Goal: Register for event/course

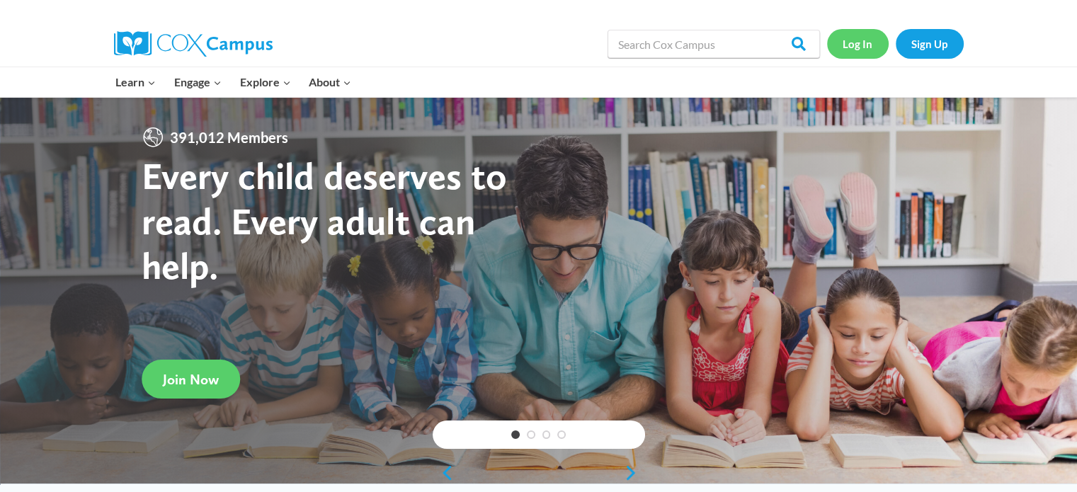
click at [865, 50] on link "Log In" at bounding box center [858, 43] width 62 height 29
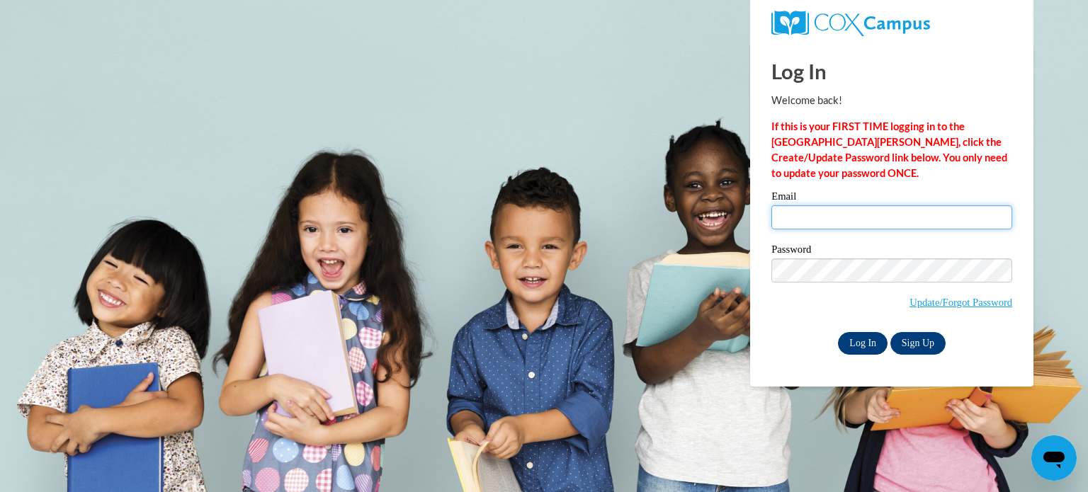
type input "cmoddes@teachers.kusd.edu"
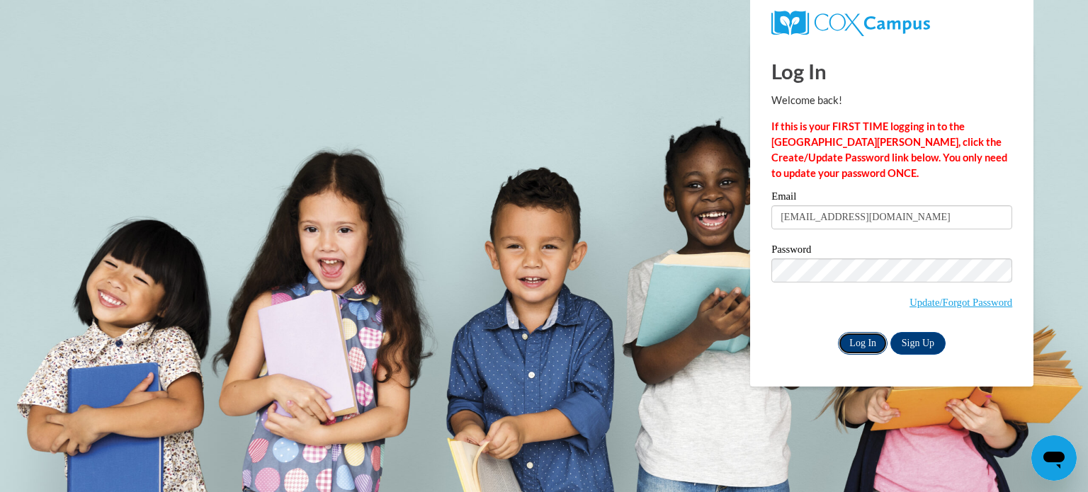
click at [859, 348] on input "Log In" at bounding box center [863, 343] width 50 height 23
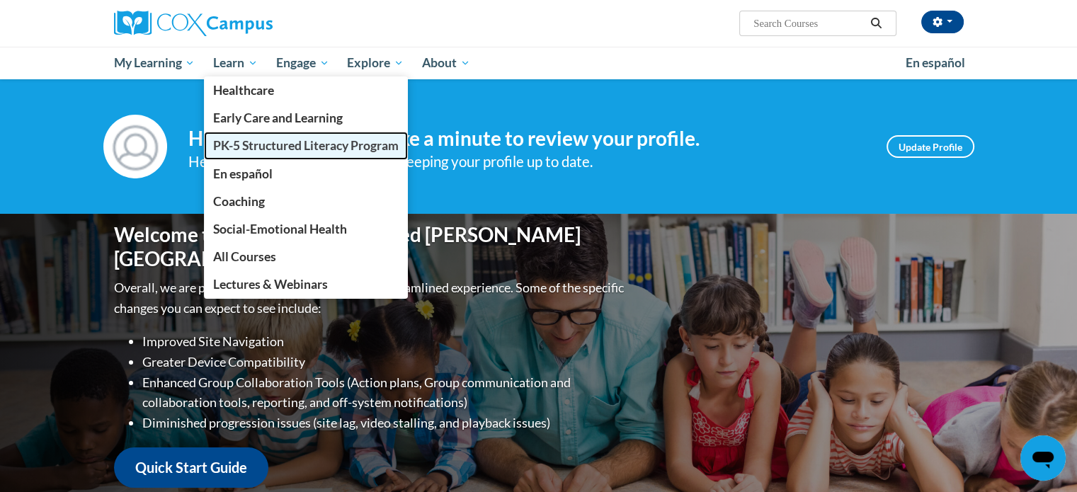
click at [275, 154] on link "PK-5 Structured Literacy Program" at bounding box center [306, 146] width 204 height 28
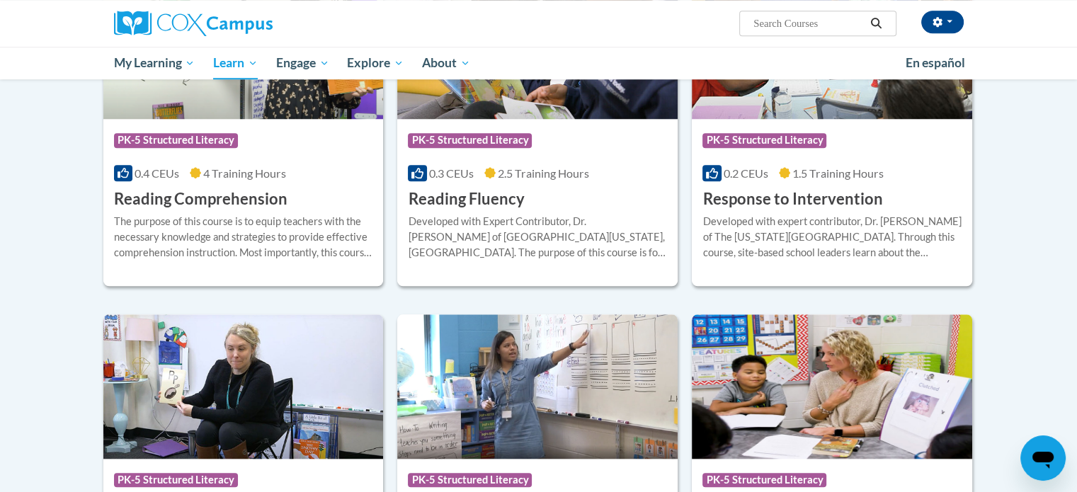
scroll to position [1295, 0]
click at [255, 209] on h3 "Reading Comprehension" at bounding box center [200, 199] width 173 height 22
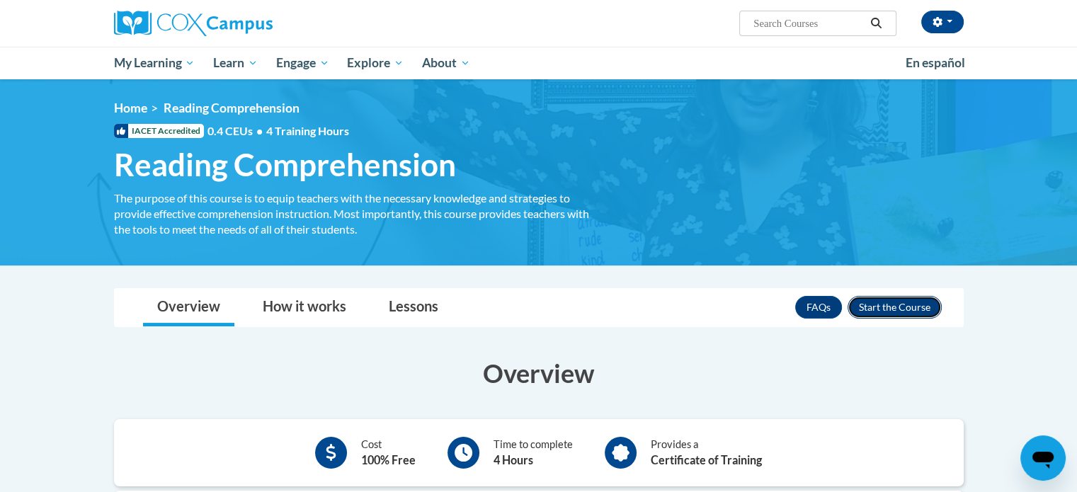
click at [888, 309] on button "Enroll" at bounding box center [895, 307] width 94 height 23
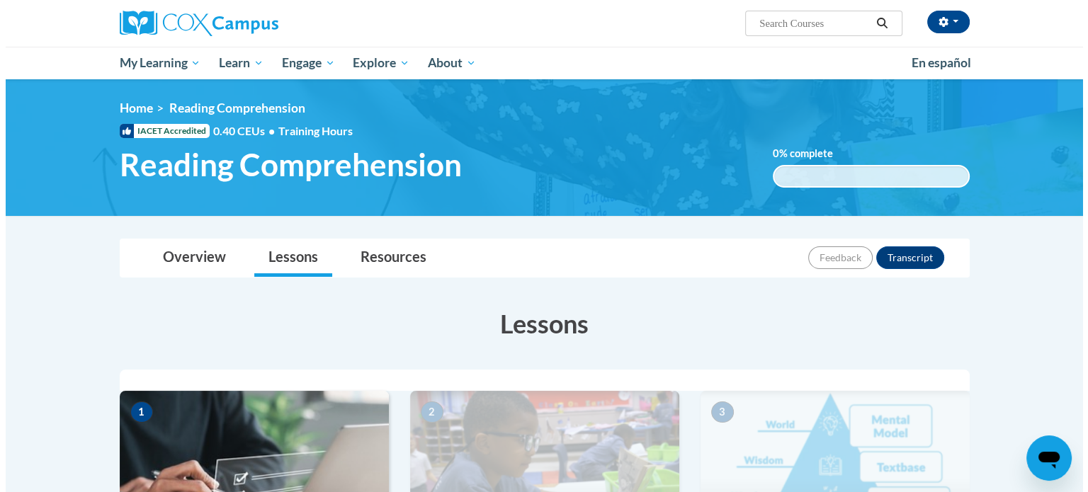
scroll to position [391, 0]
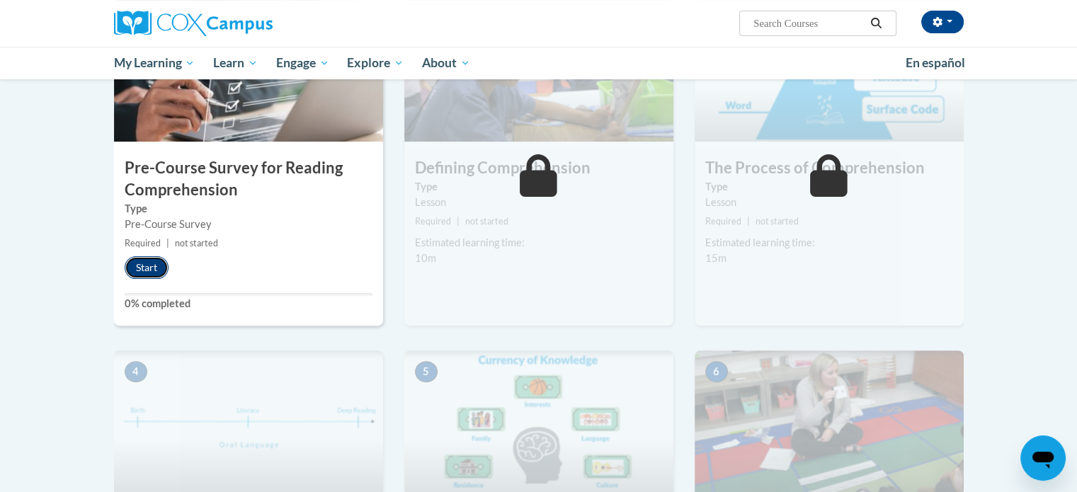
click at [141, 270] on button "Start" at bounding box center [147, 267] width 44 height 23
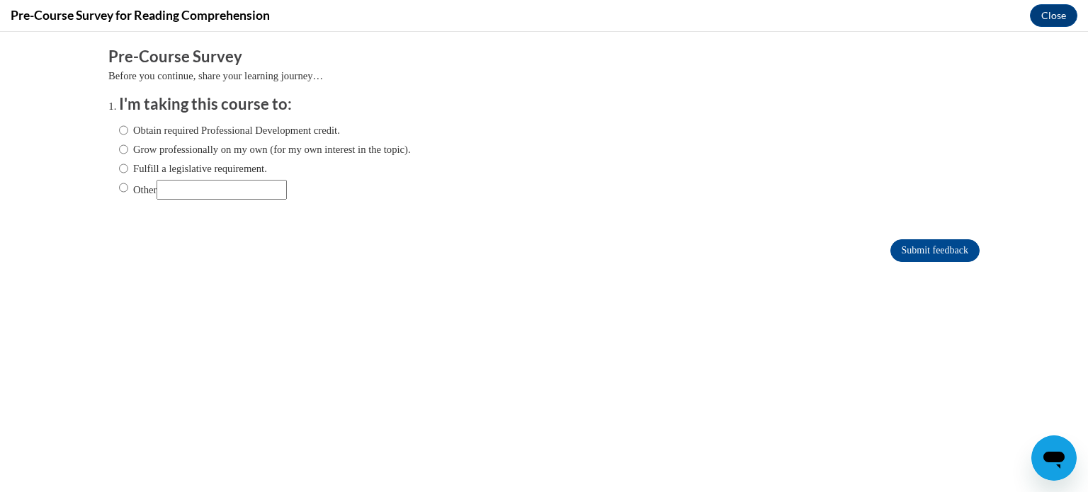
scroll to position [0, 0]
click at [224, 125] on label "Obtain required Professional Development credit." at bounding box center [229, 131] width 221 height 16
click at [128, 125] on input "Obtain required Professional Development credit." at bounding box center [123, 131] width 9 height 16
radio input "true"
click at [890, 244] on input "Submit feedback" at bounding box center [934, 250] width 89 height 23
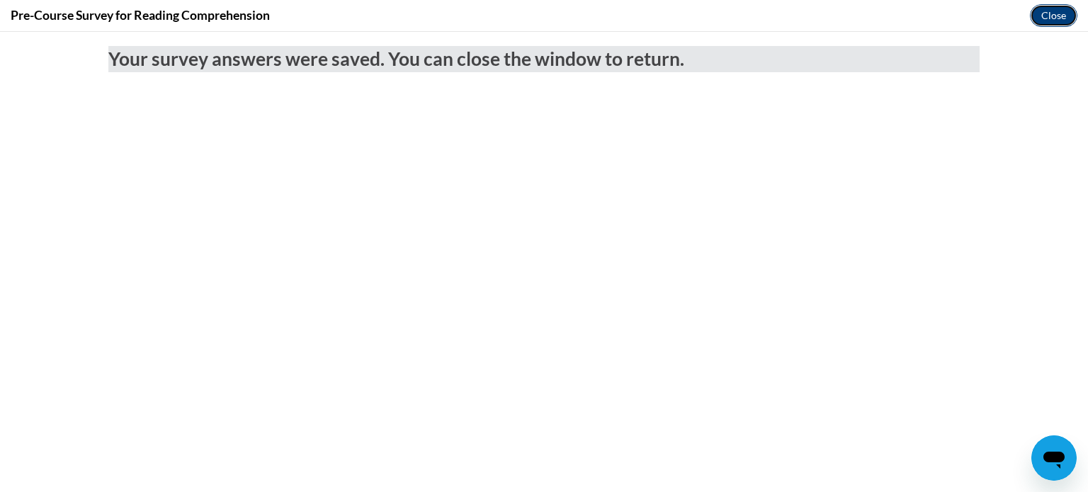
click at [1037, 25] on button "Close" at bounding box center [1053, 15] width 47 height 23
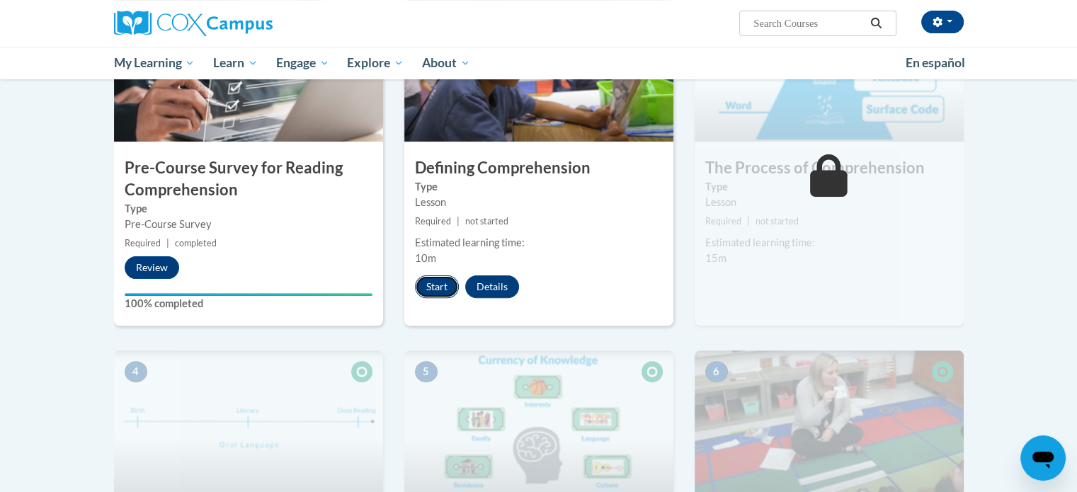
click at [448, 288] on button "Start" at bounding box center [437, 286] width 44 height 23
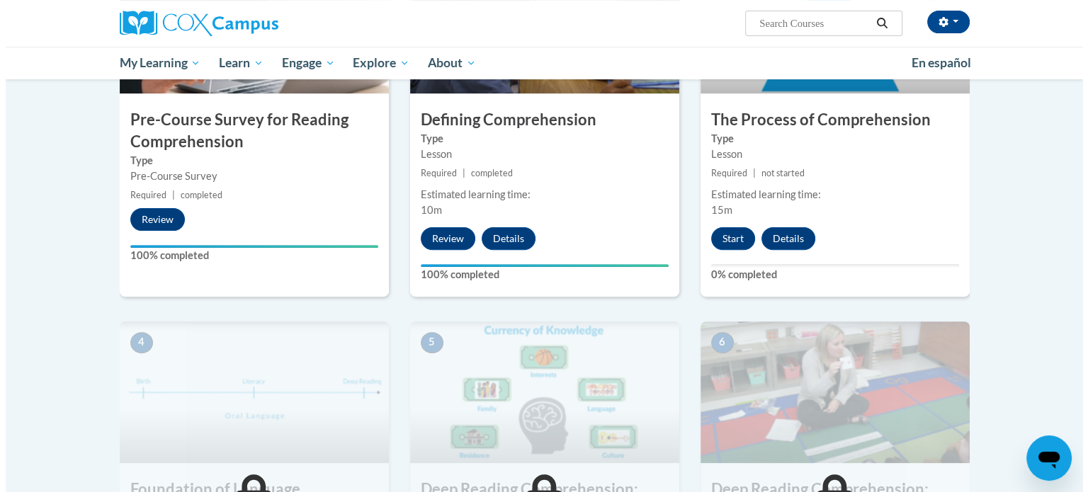
scroll to position [439, 0]
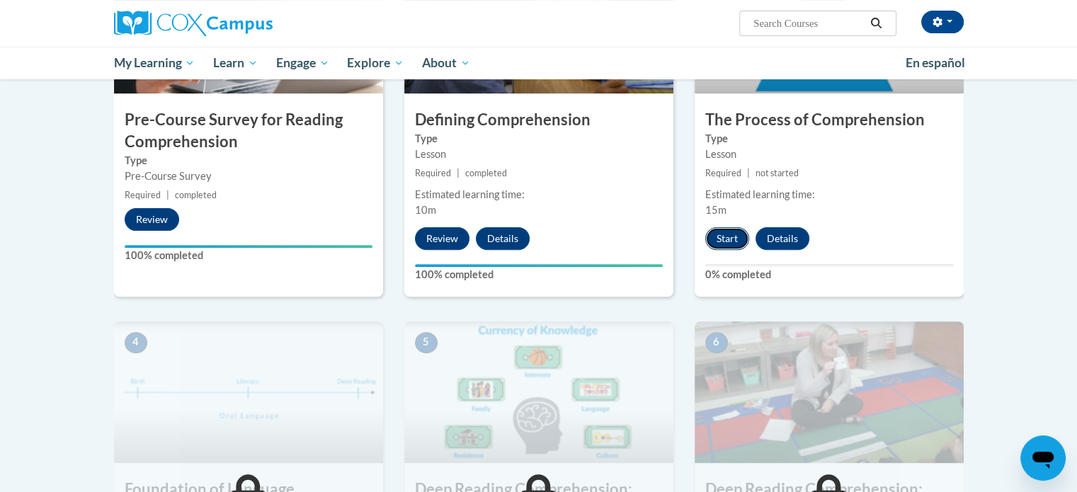
click at [725, 244] on button "Start" at bounding box center [727, 238] width 44 height 23
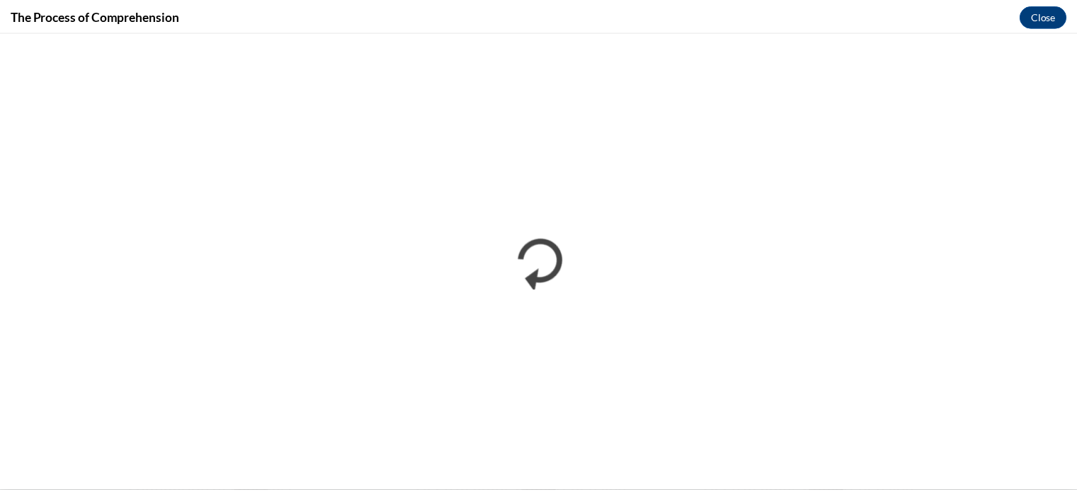
scroll to position [0, 0]
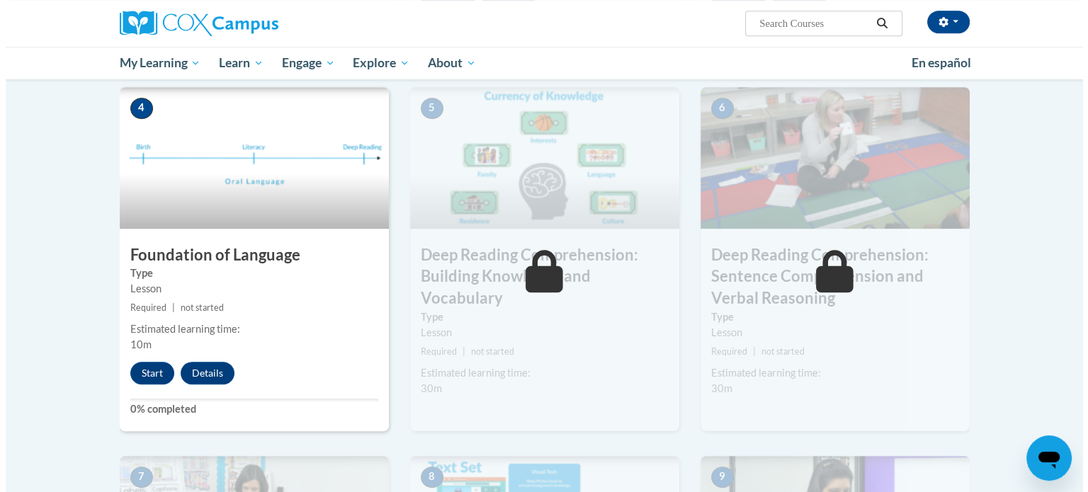
scroll to position [673, 0]
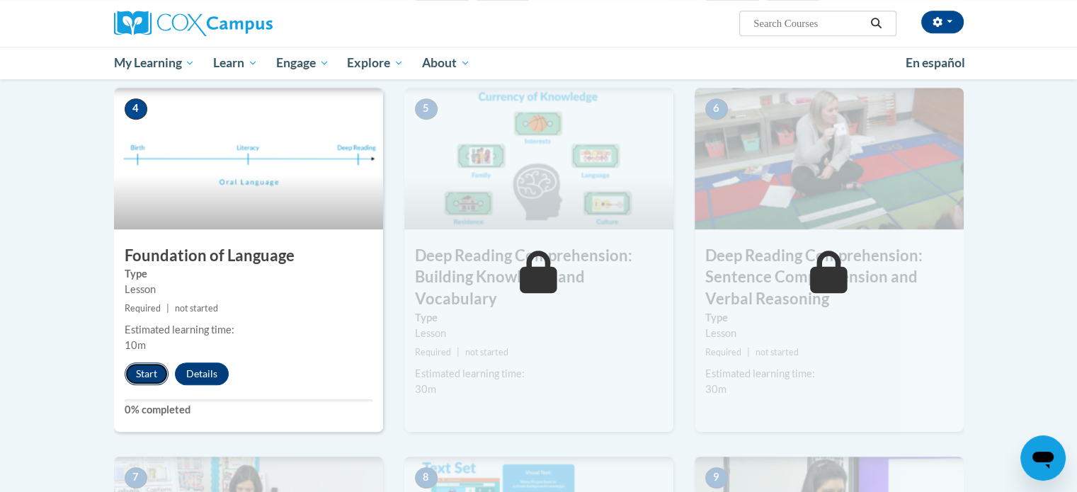
click at [143, 374] on button "Start" at bounding box center [147, 374] width 44 height 23
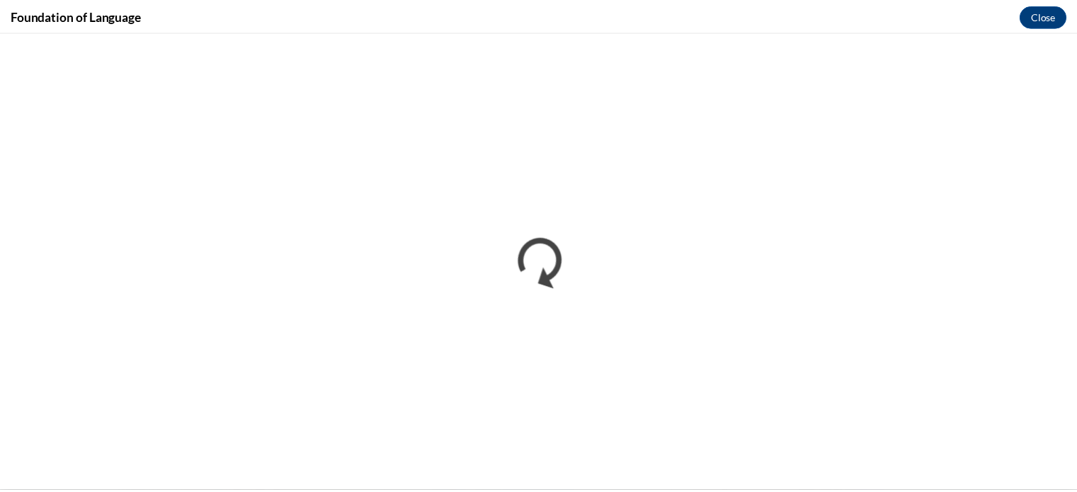
scroll to position [0, 0]
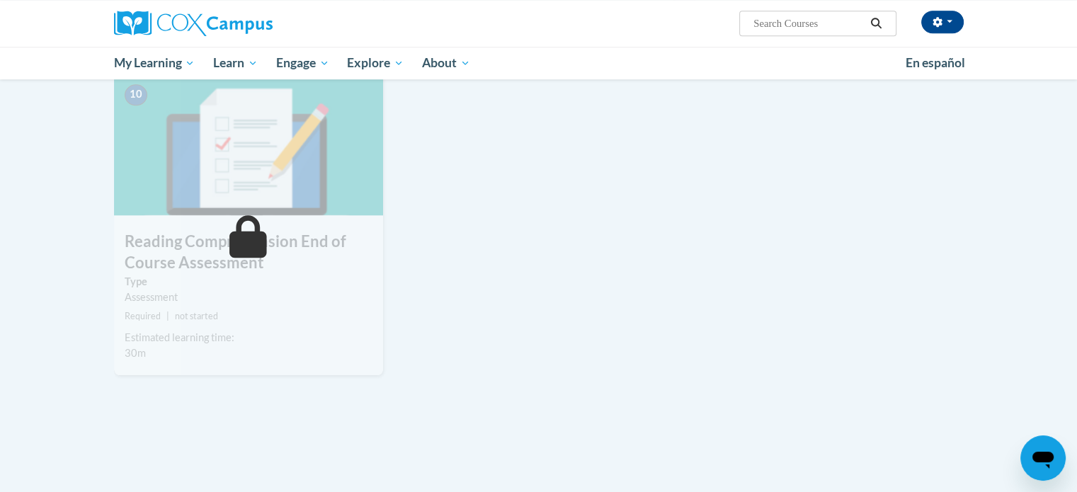
scroll to position [1431, 0]
